Goal: Navigation & Orientation: Find specific page/section

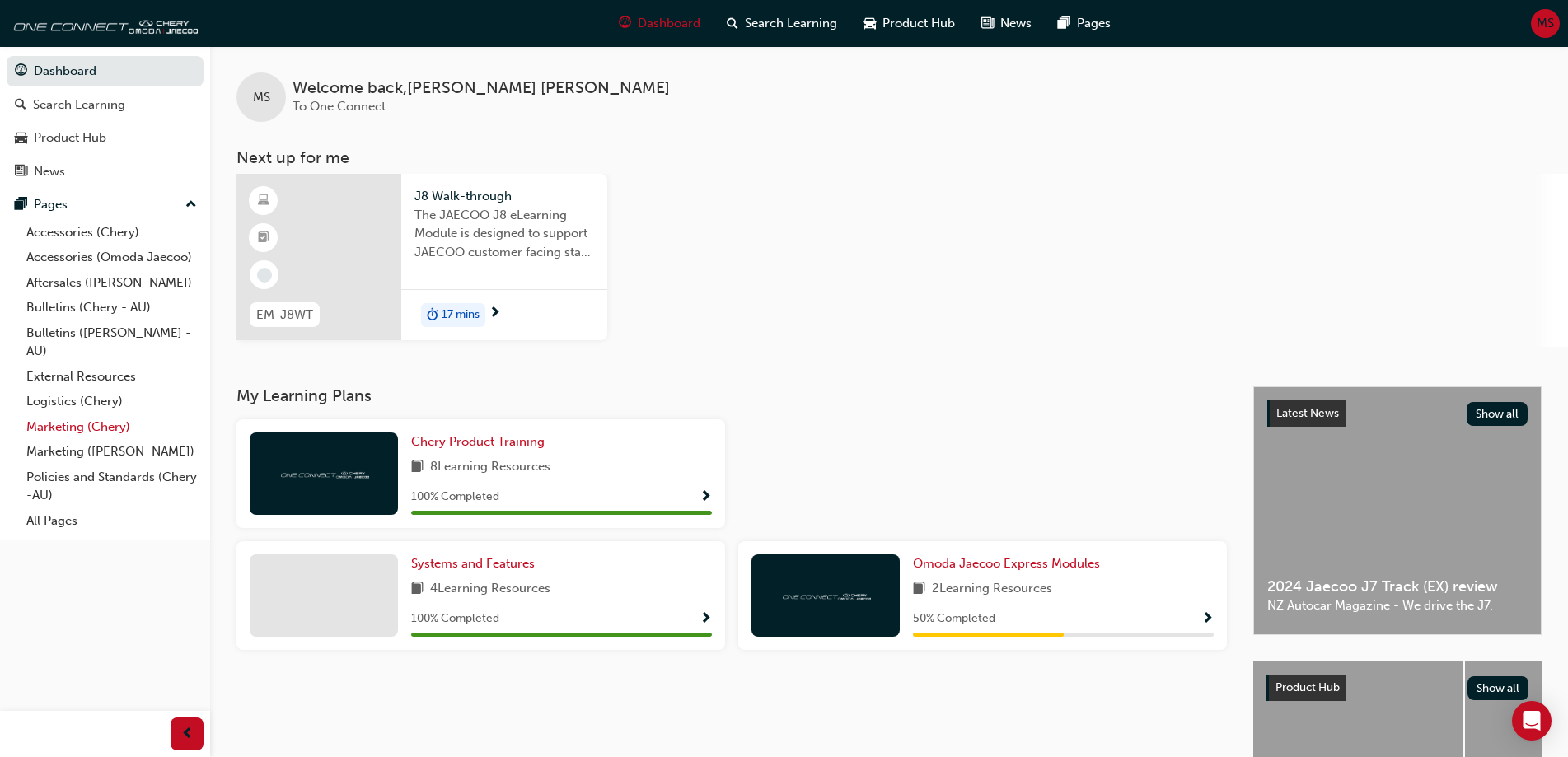
click at [90, 427] on link "Marketing (Chery)" at bounding box center [112, 427] width 184 height 26
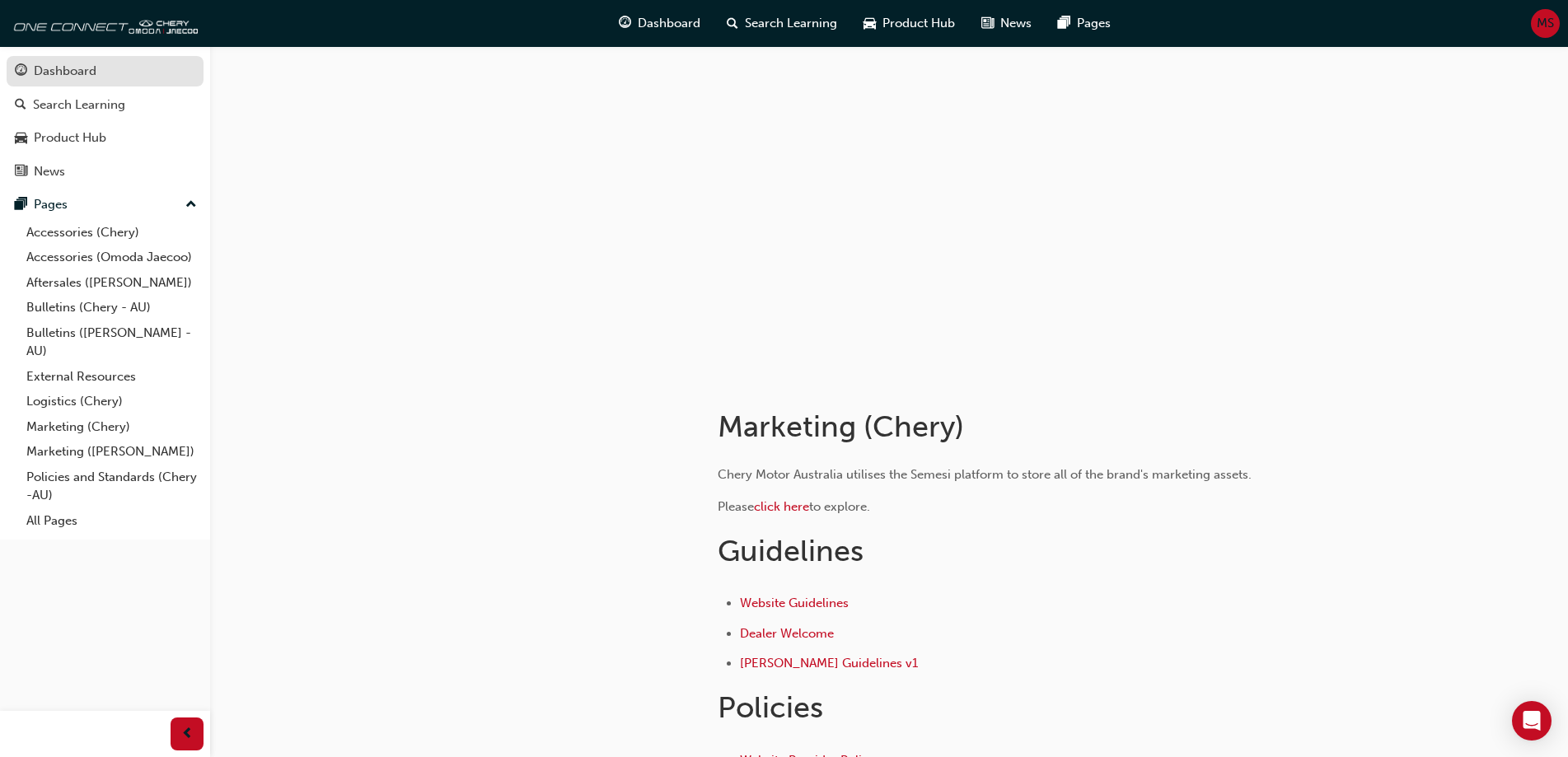
click at [90, 78] on div "Dashboard" at bounding box center [65, 71] width 62 height 19
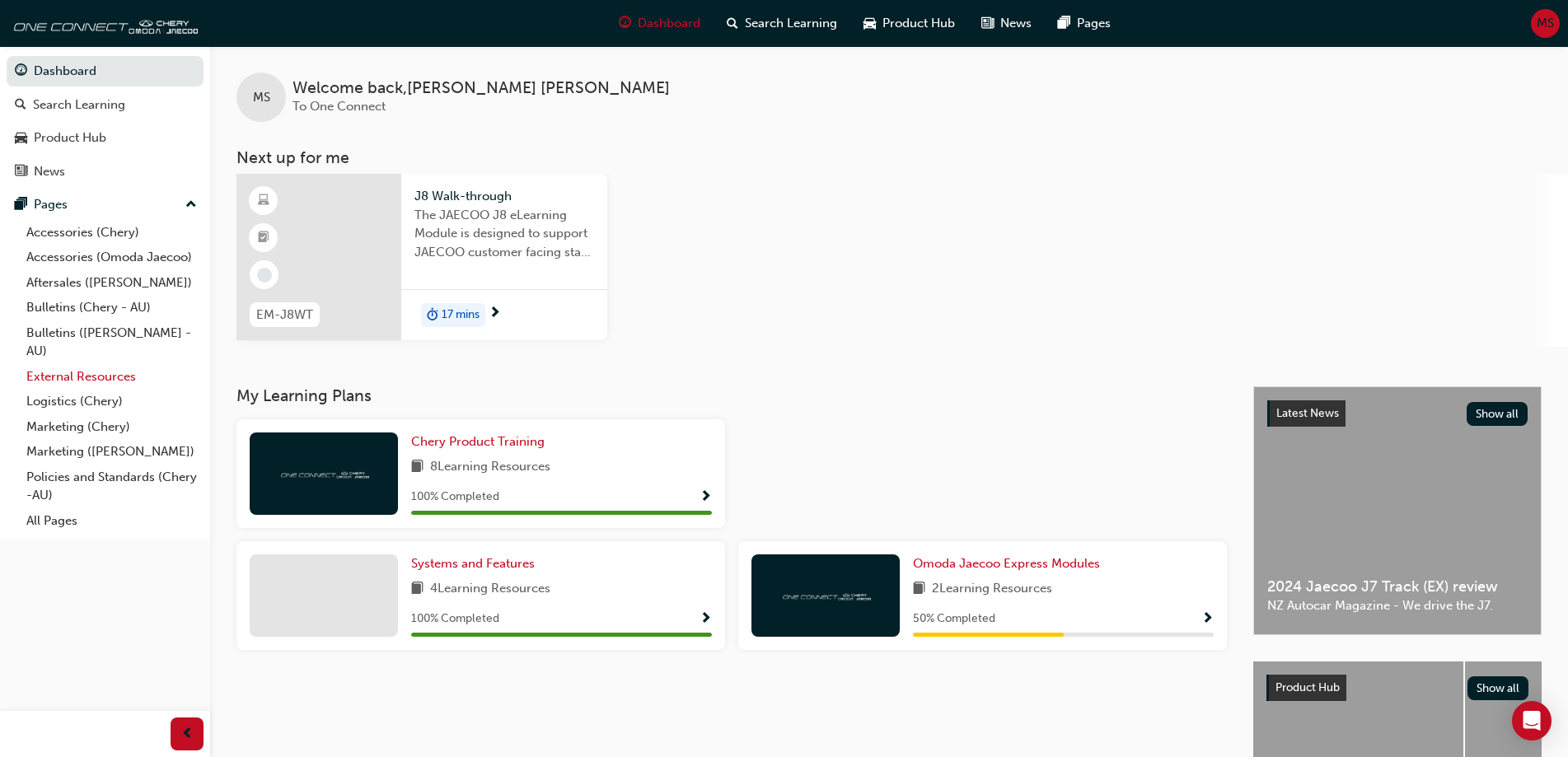
click at [87, 375] on link "External Resources" at bounding box center [112, 377] width 184 height 26
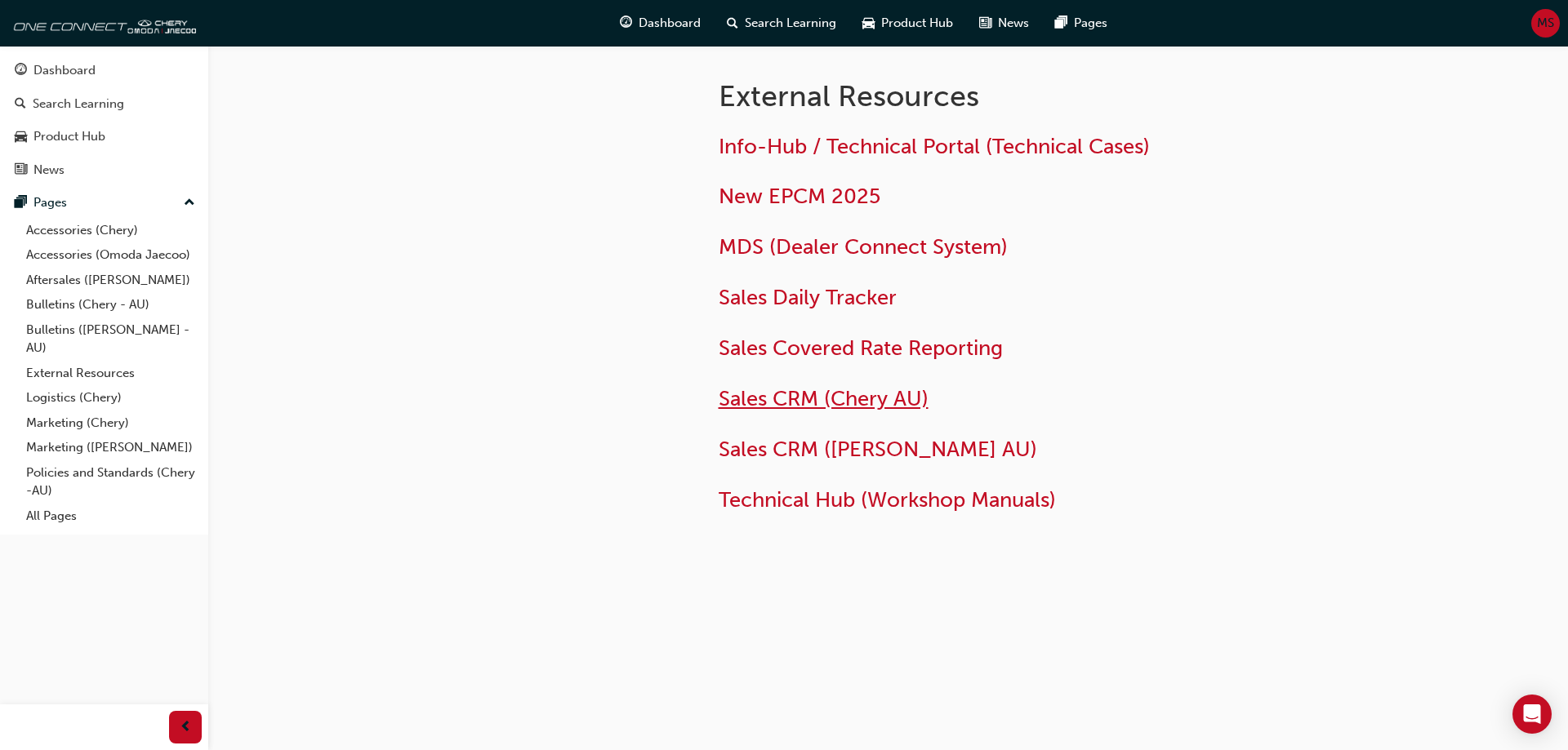
click at [828, 396] on span "Sales CRM (Chery AU)" at bounding box center [823, 399] width 210 height 25
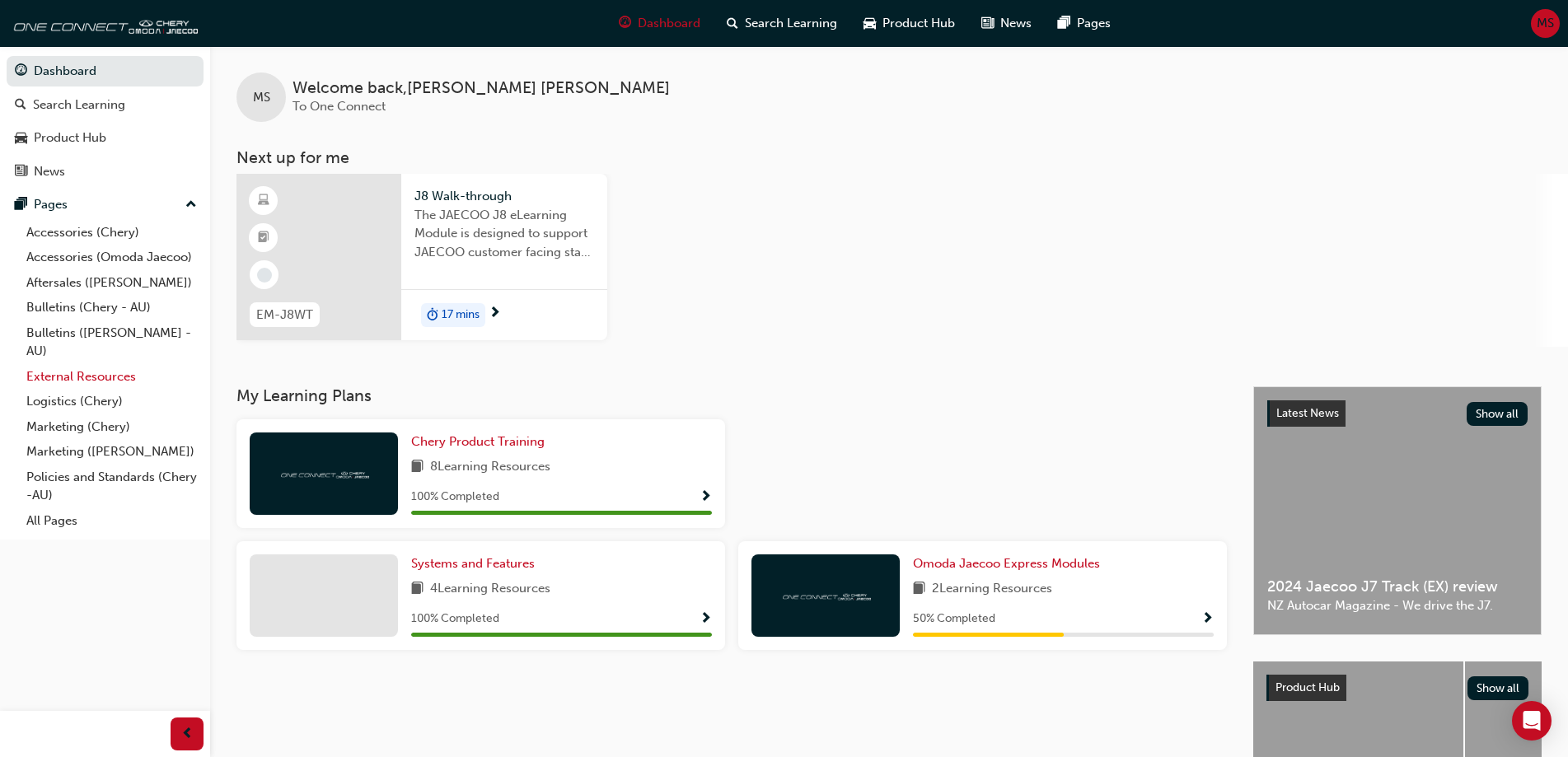
click at [84, 376] on link "External Resources" at bounding box center [112, 377] width 184 height 26
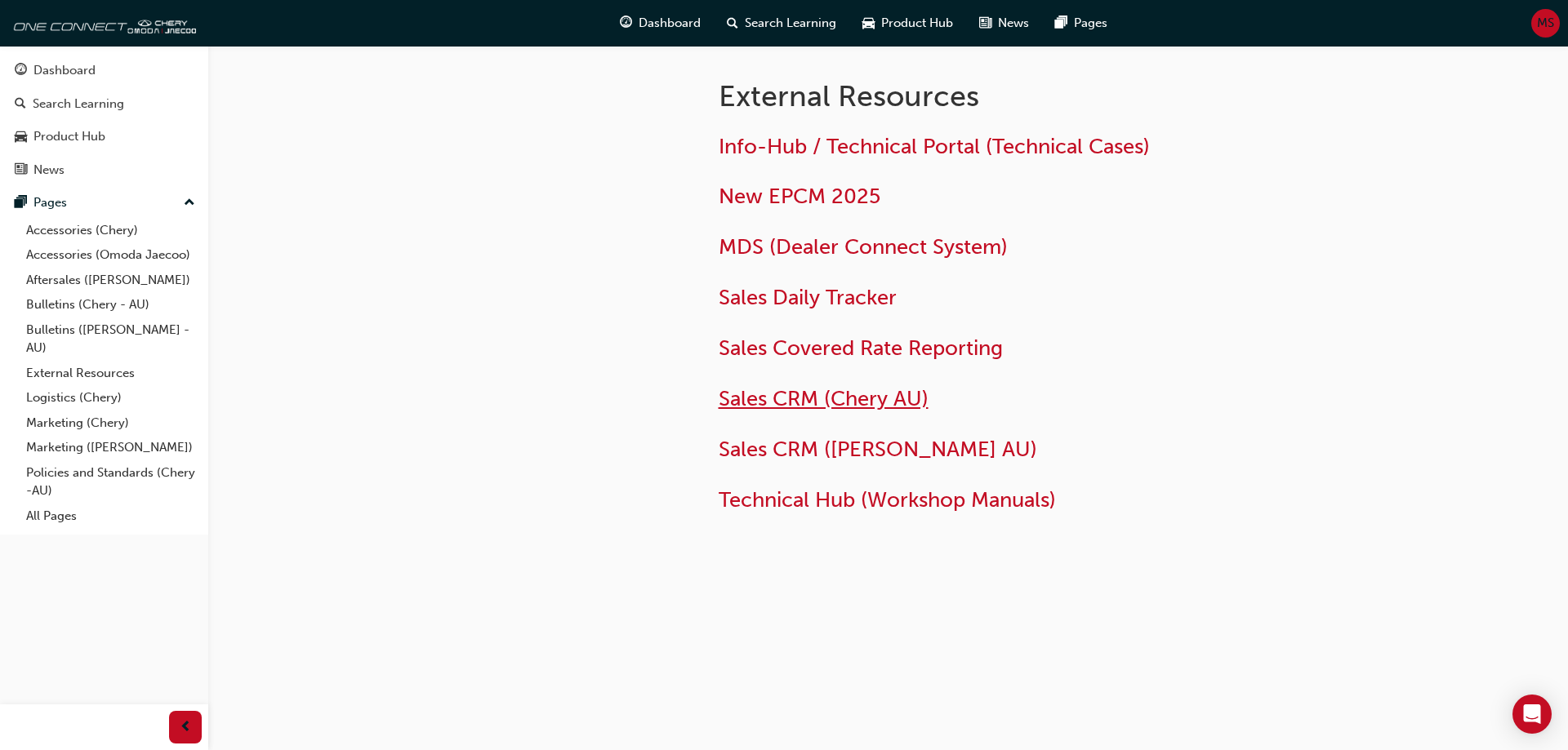
click at [831, 396] on span "Sales CRM (Chery AU)" at bounding box center [823, 399] width 210 height 25
click at [829, 449] on span "Sales CRM ([PERSON_NAME] AU)" at bounding box center [877, 450] width 318 height 25
